Goal: Information Seeking & Learning: Learn about a topic

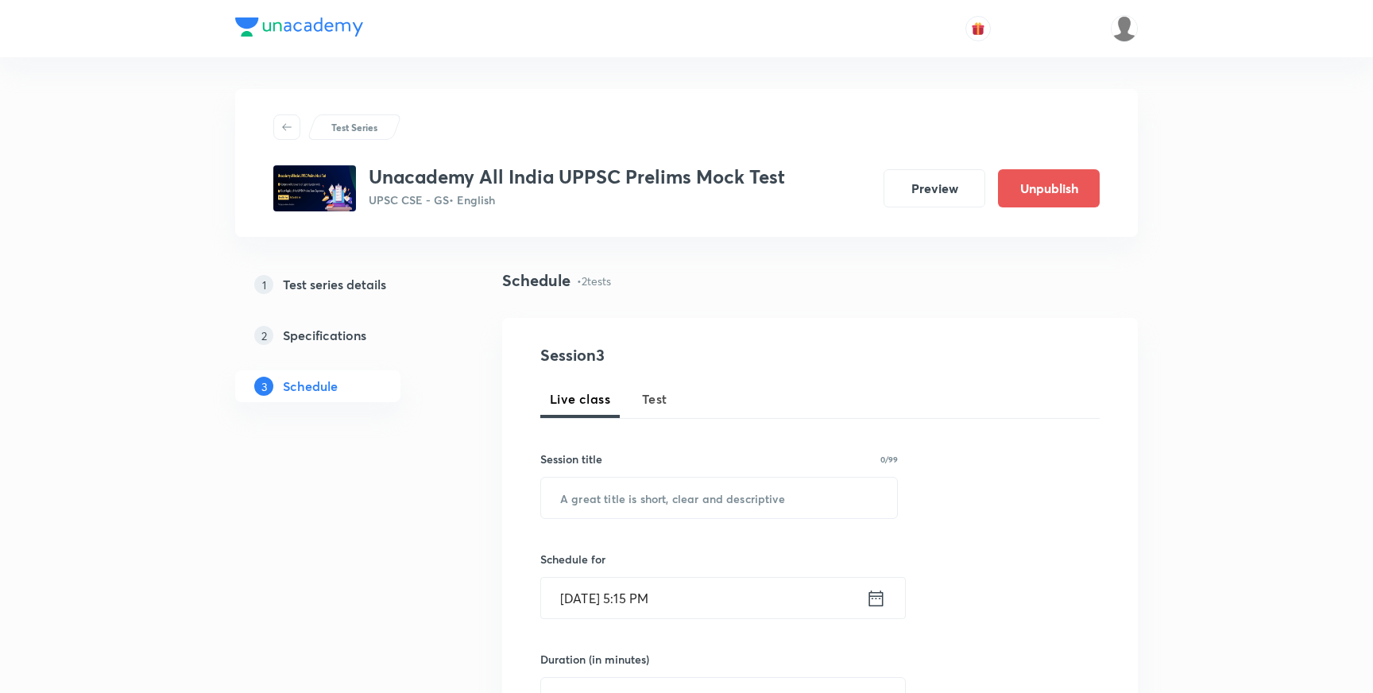
click at [335, 286] on h5 "Test series details" at bounding box center [334, 284] width 103 height 19
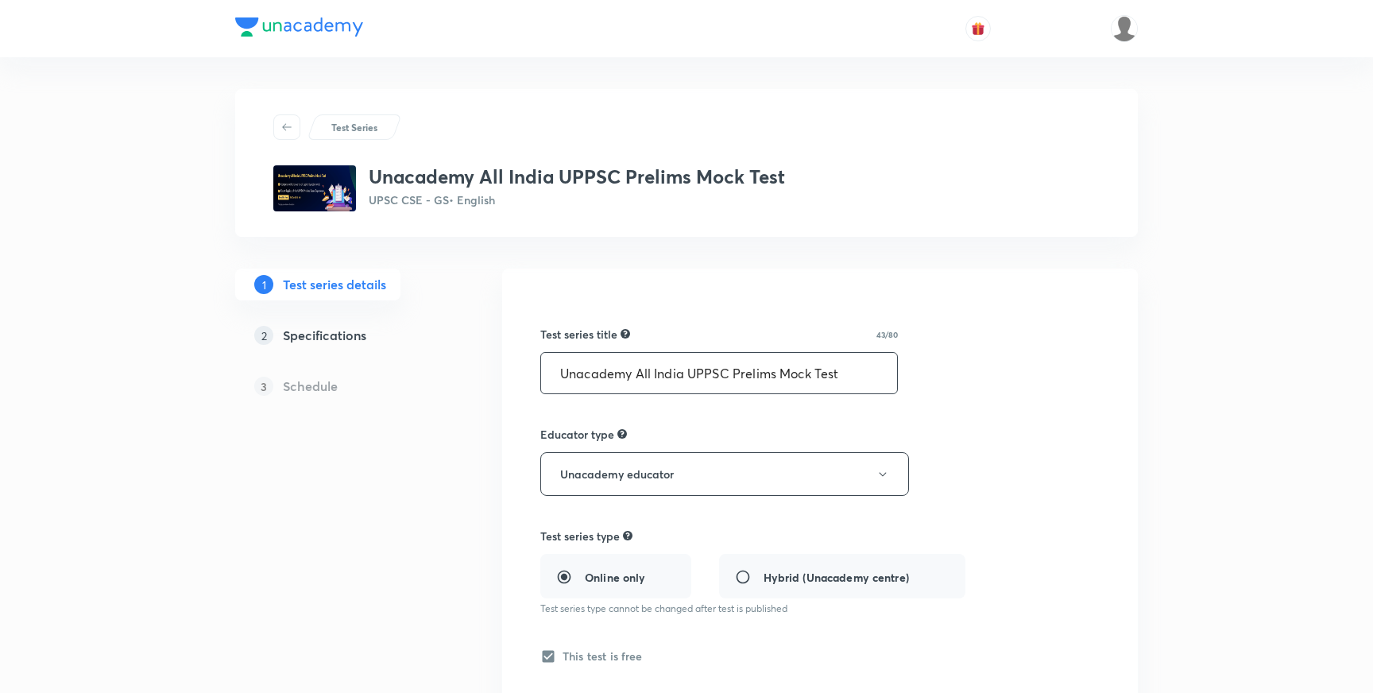
click at [861, 376] on input "Unacademy All India UPPSC Prelims Mock Test" at bounding box center [719, 373] width 356 height 41
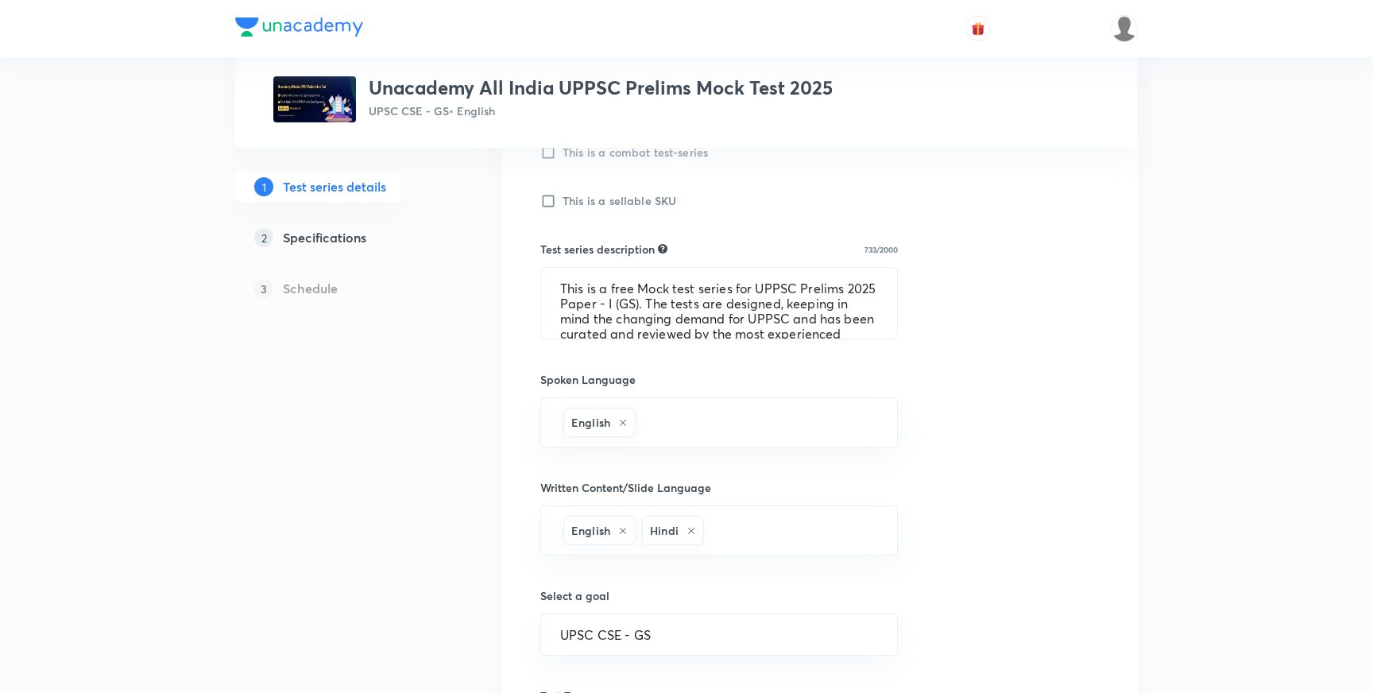
scroll to position [865, 0]
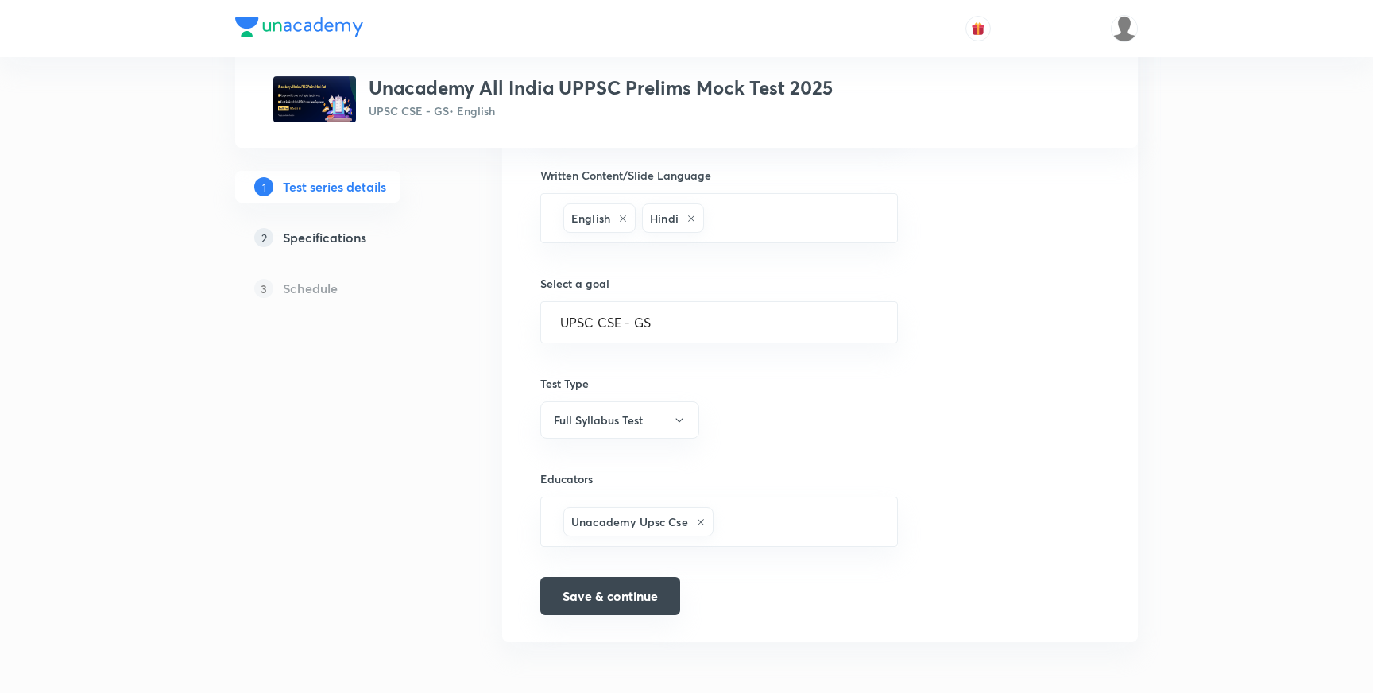
type input "Unacademy All India UPPSC Prelims Mock Test 2025"
click at [654, 600] on button "Save & continue" at bounding box center [610, 596] width 140 height 38
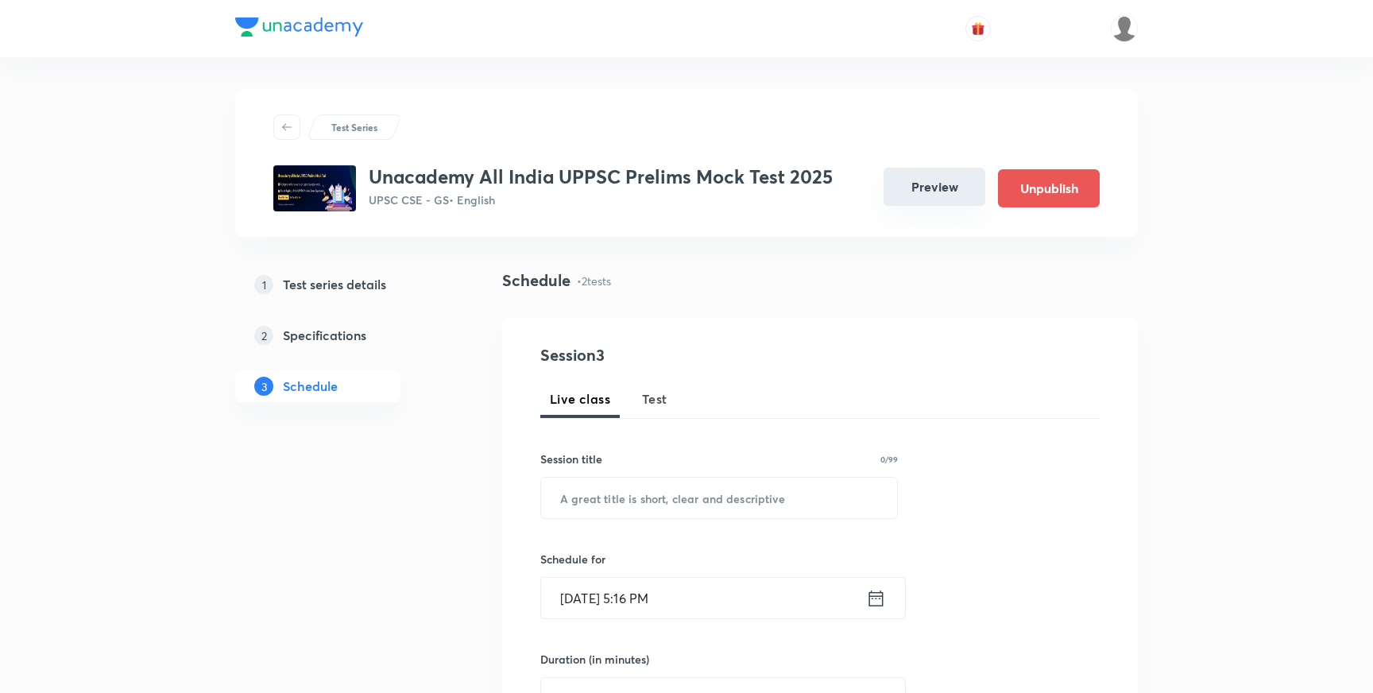
click at [923, 188] on button "Preview" at bounding box center [935, 187] width 102 height 38
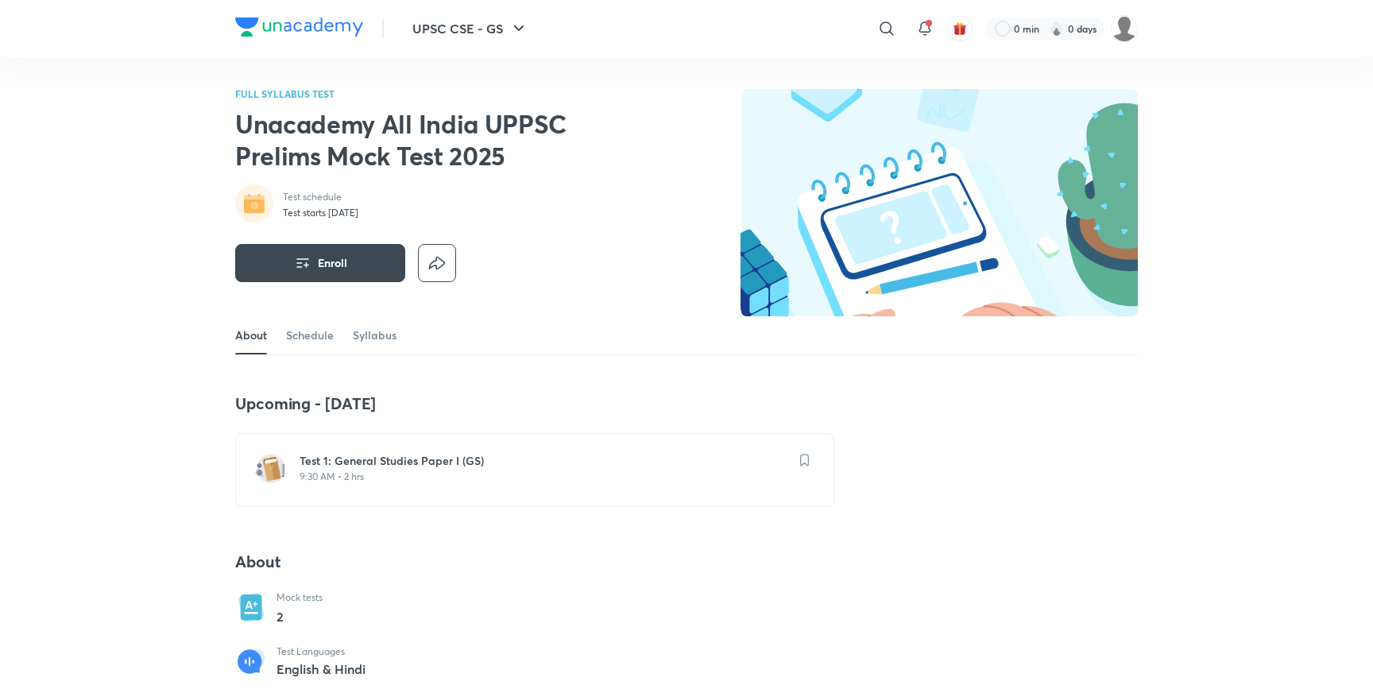
click at [277, 24] on img at bounding box center [299, 26] width 128 height 19
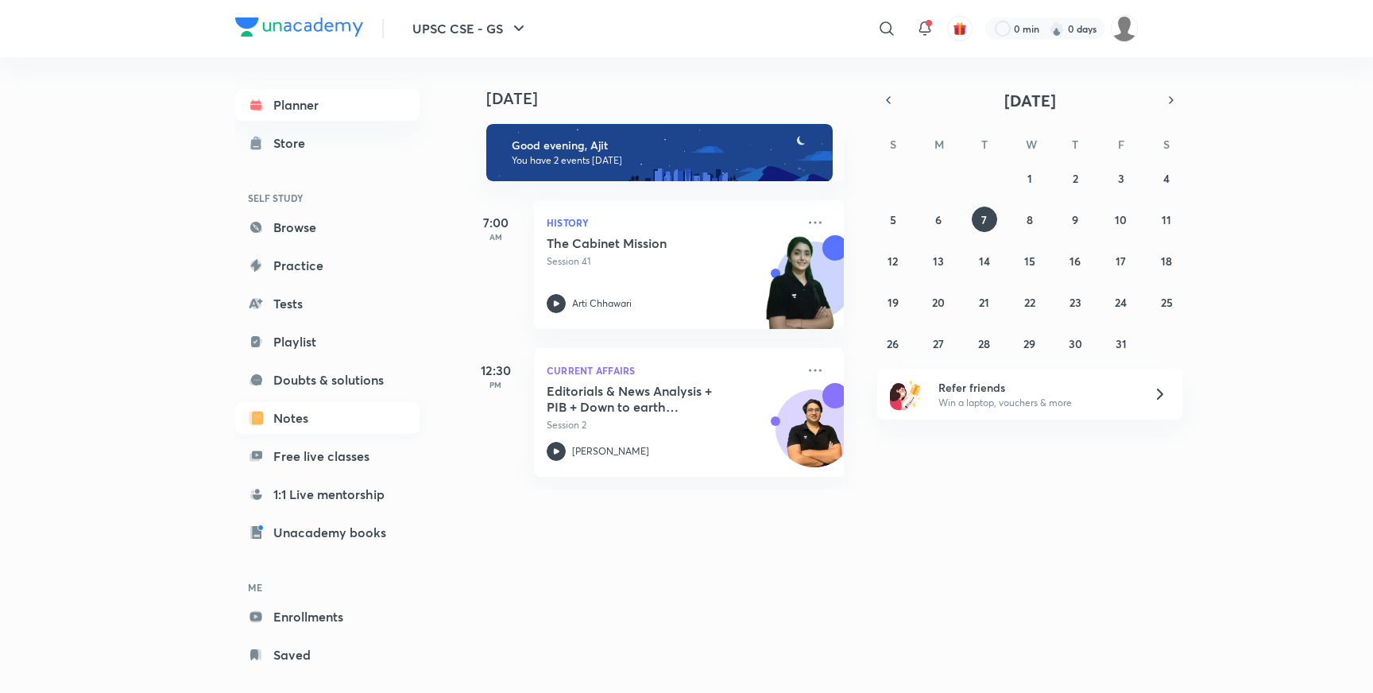
click at [287, 428] on link "Notes" at bounding box center [327, 418] width 184 height 32
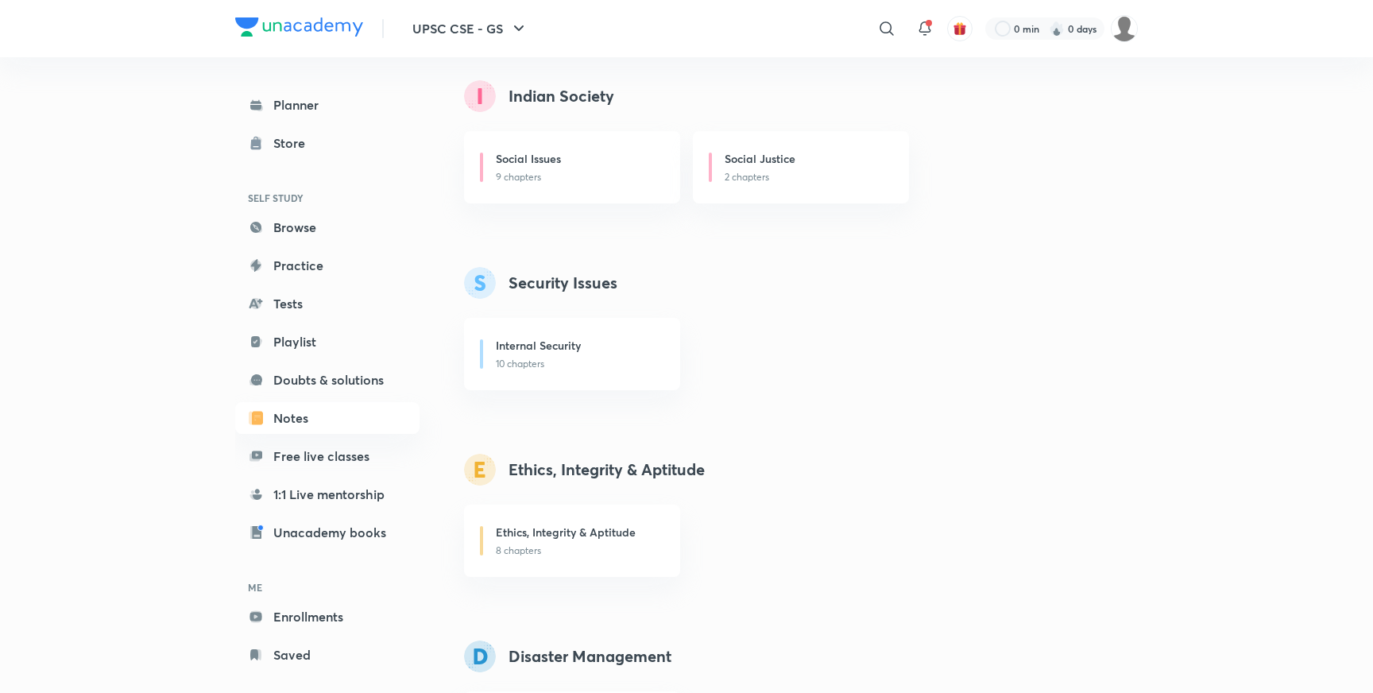
scroll to position [2401, 0]
click at [553, 343] on h6 "Internal Security" at bounding box center [538, 344] width 85 height 17
